Goal: Check status: Check status

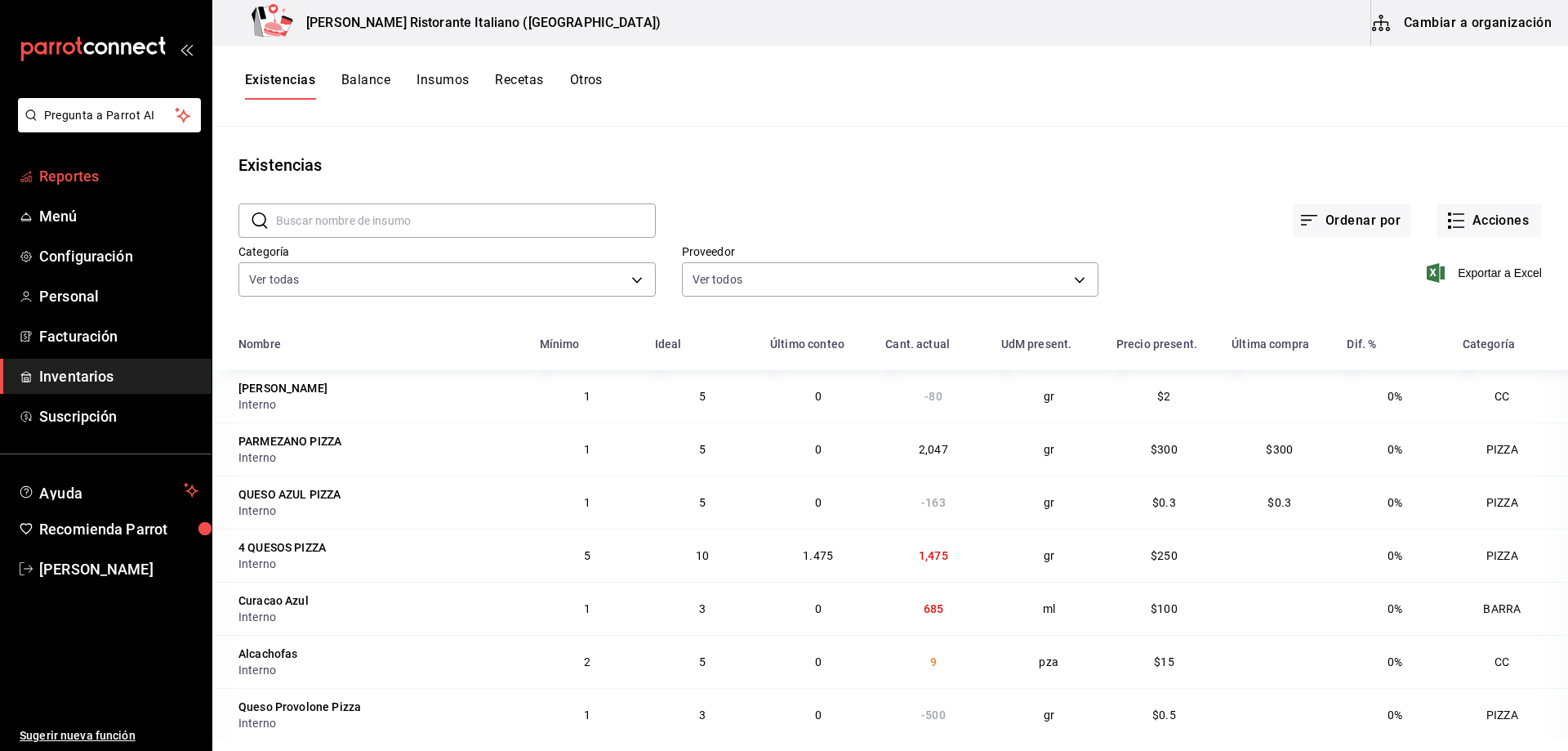
click at [77, 178] on span "Reportes" at bounding box center [119, 176] width 160 height 22
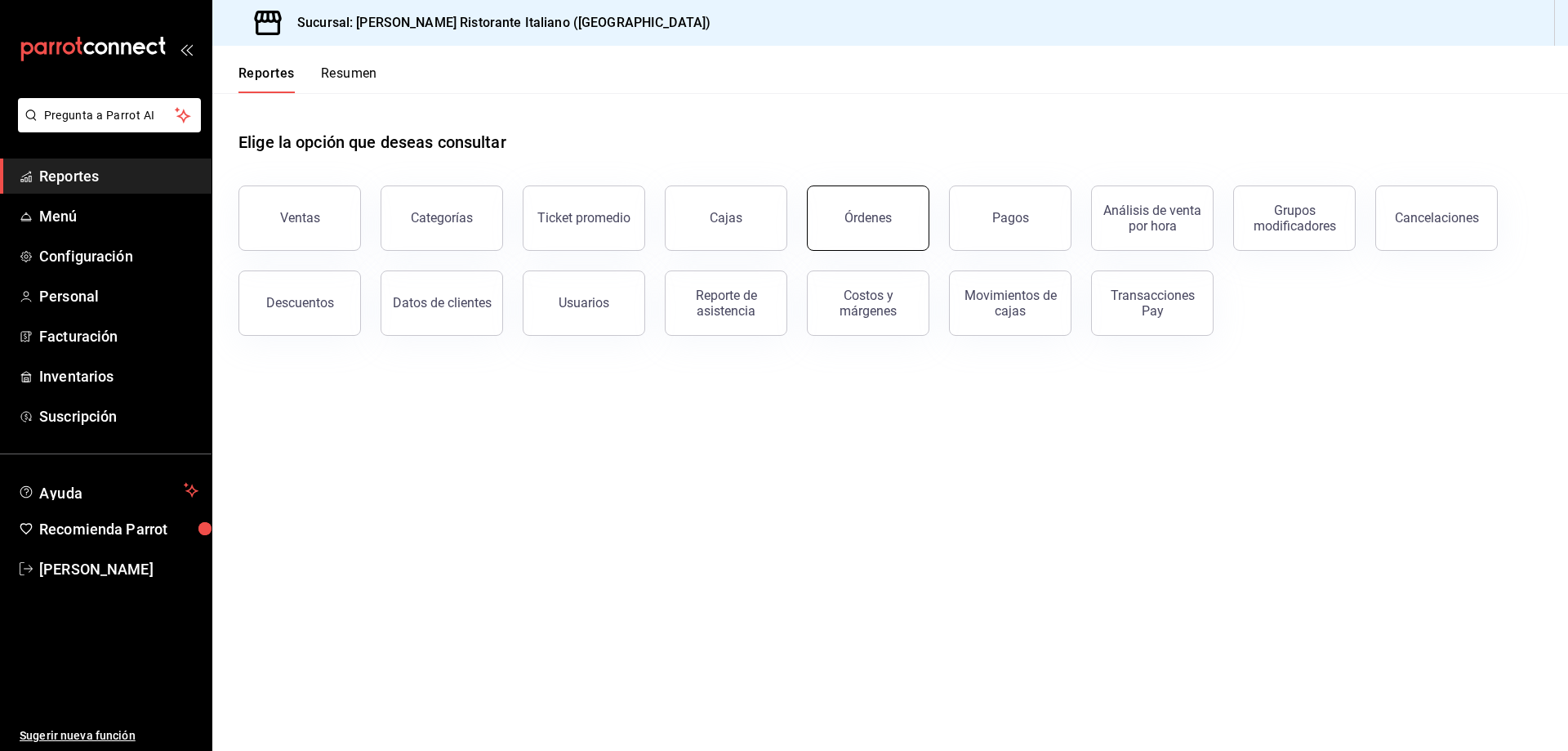
click at [859, 225] on div "Órdenes" at bounding box center [868, 217] width 47 height 15
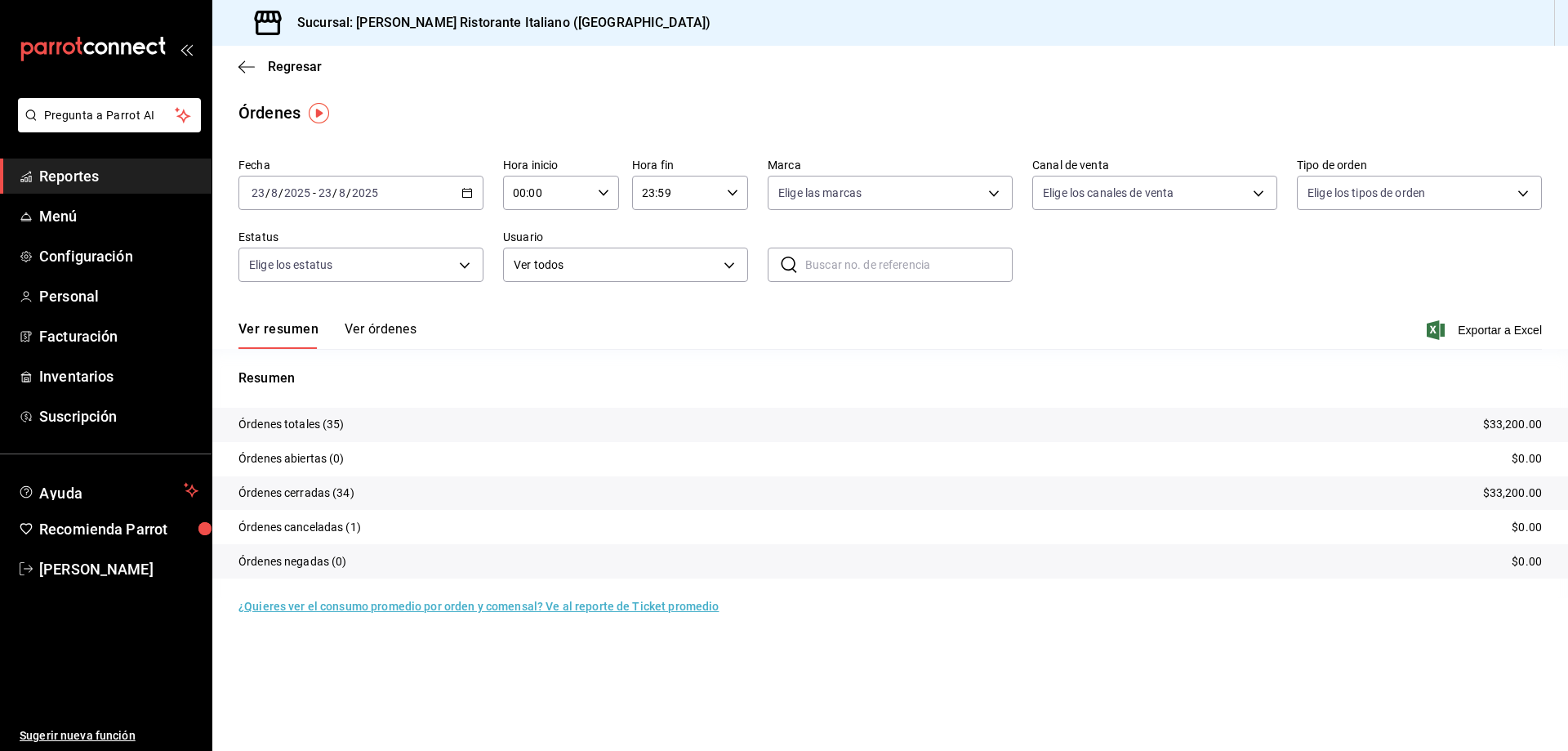
click at [383, 325] on button "Ver órdenes" at bounding box center [380, 335] width 72 height 28
